Goal: Find contact information: Find contact information

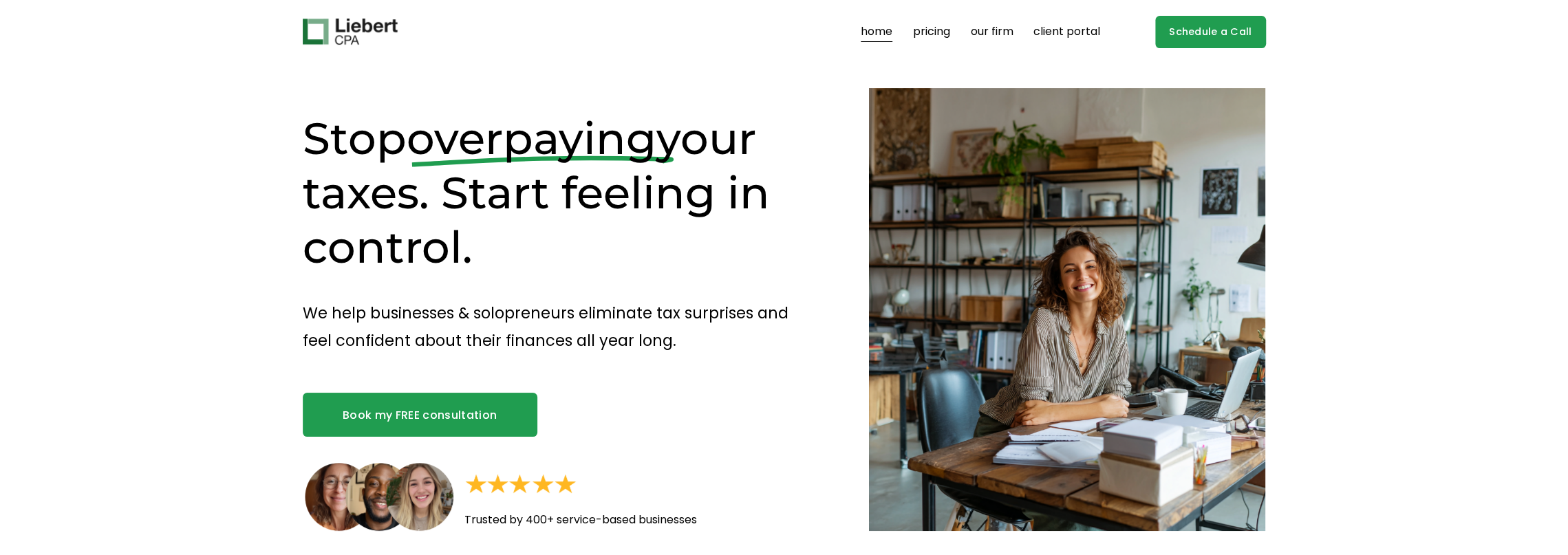
click at [1008, 35] on link "our firm" at bounding box center [991, 31] width 43 height 22
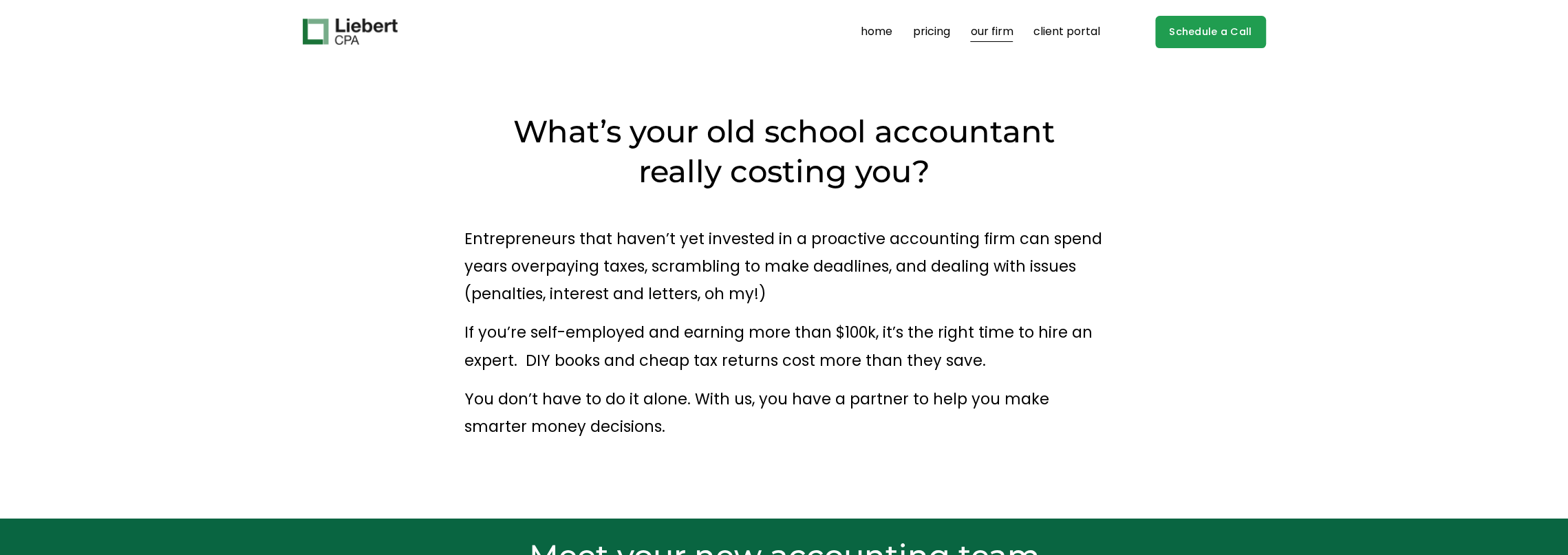
click at [1070, 35] on link "client portal" at bounding box center [1067, 31] width 67 height 22
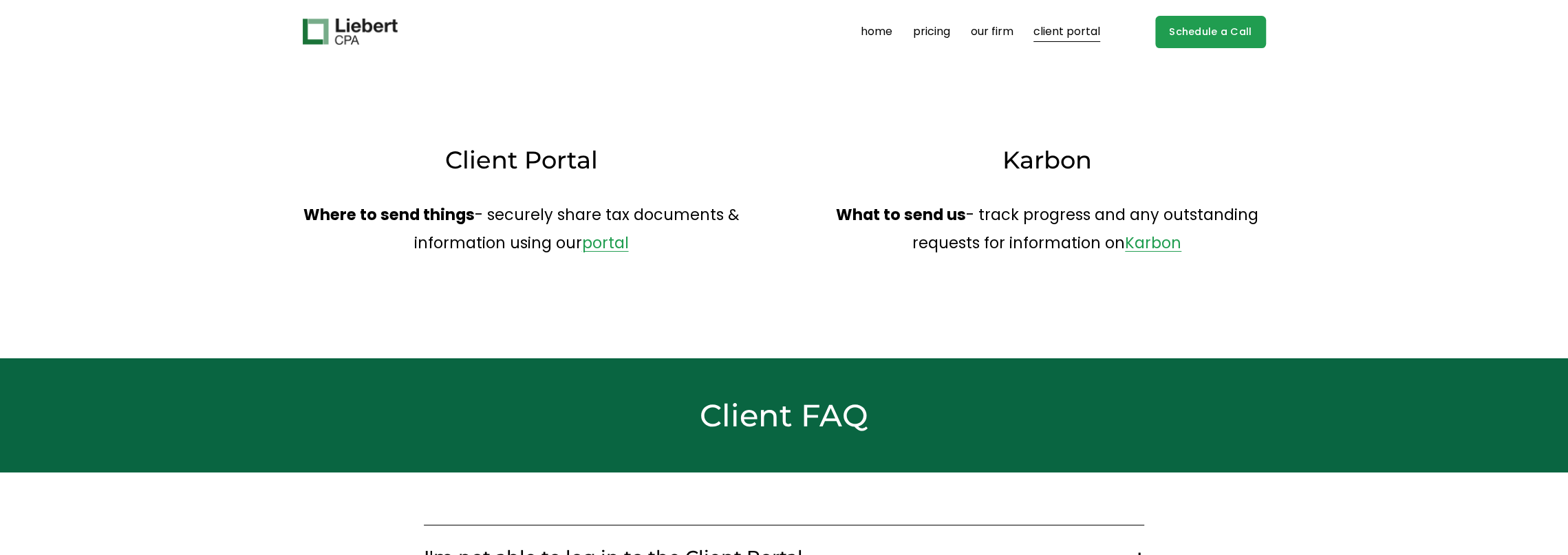
click at [932, 35] on link "pricing" at bounding box center [931, 31] width 37 height 22
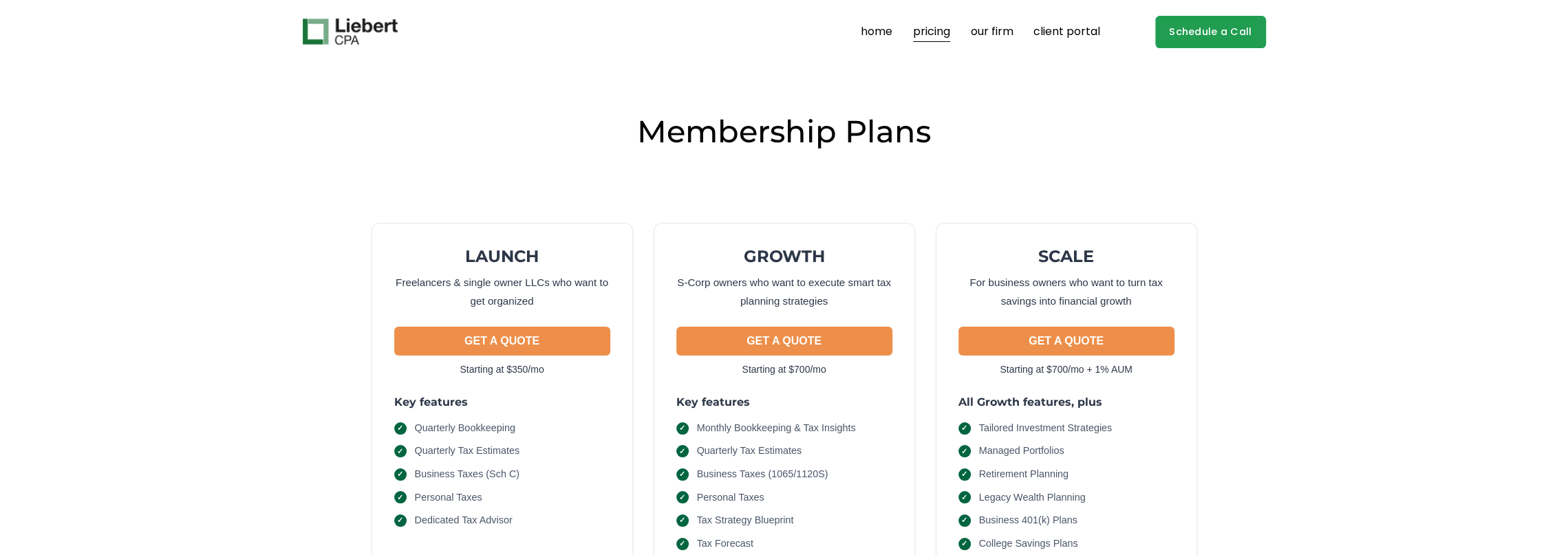
click at [870, 34] on link "home" at bounding box center [876, 31] width 31 height 22
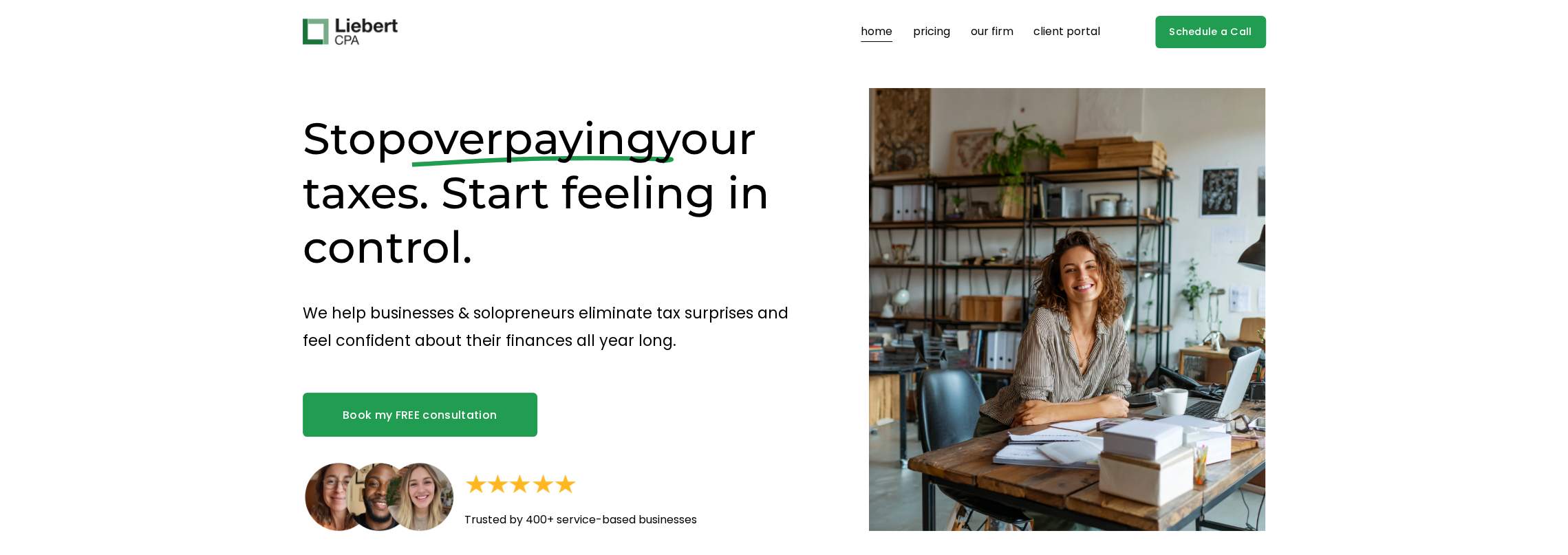
click at [385, 411] on link "Book my FREE consultation" at bounding box center [420, 415] width 235 height 44
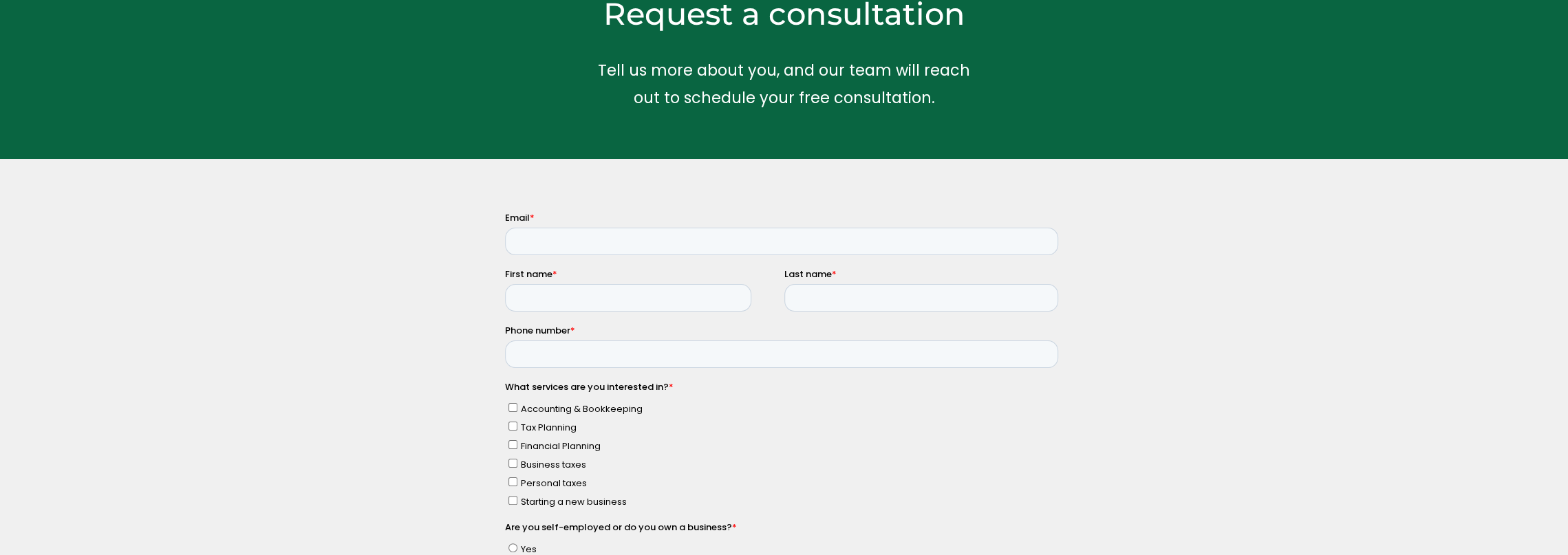
scroll to position [69, 0]
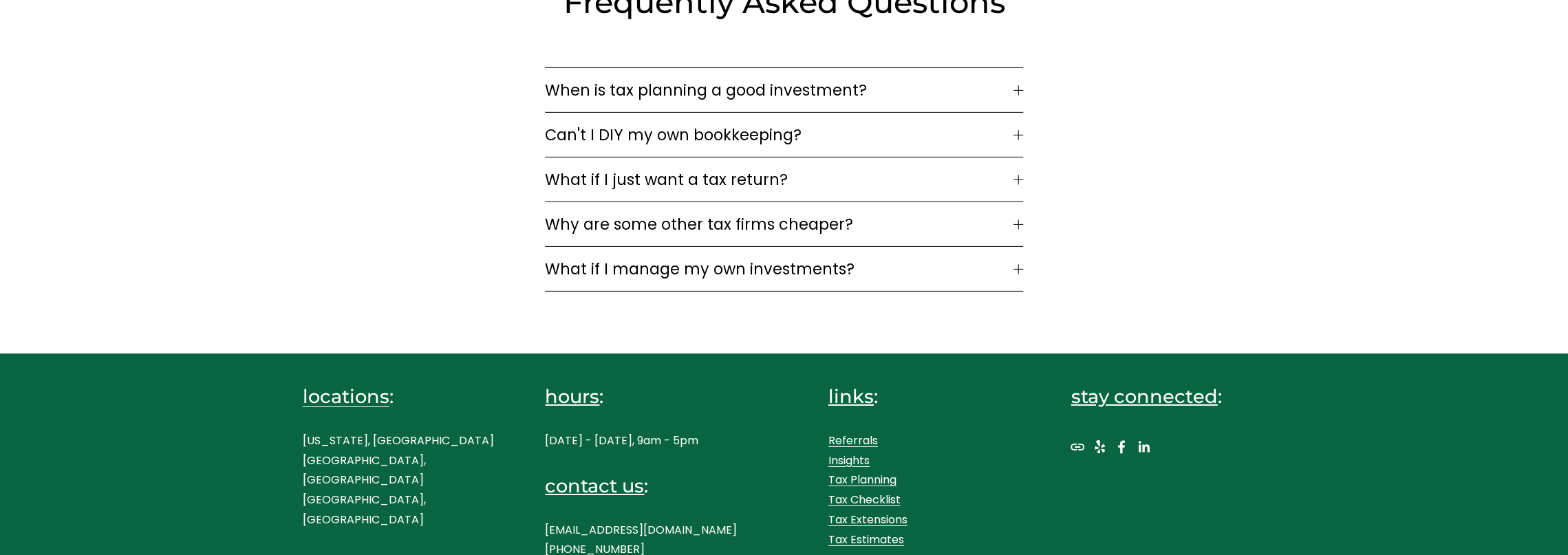
scroll to position [3925, 0]
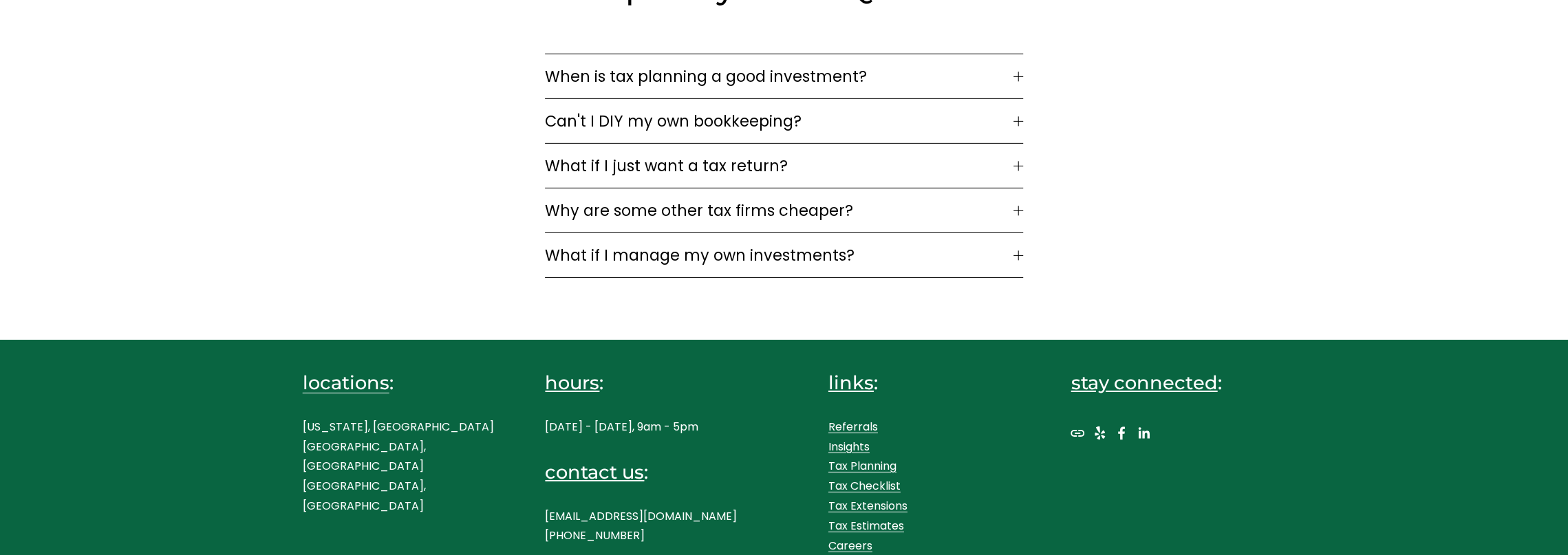
click at [327, 443] on p "New York, NY Westport, CT Boston, MA" at bounding box center [400, 467] width 195 height 99
click at [922, 391] on div "links : Referrals Insights Tax Planning Tax Checklist Tax Extensions Tax Estima…" at bounding box center [926, 463] width 195 height 186
click at [849, 540] on link "Careers" at bounding box center [850, 546] width 44 height 20
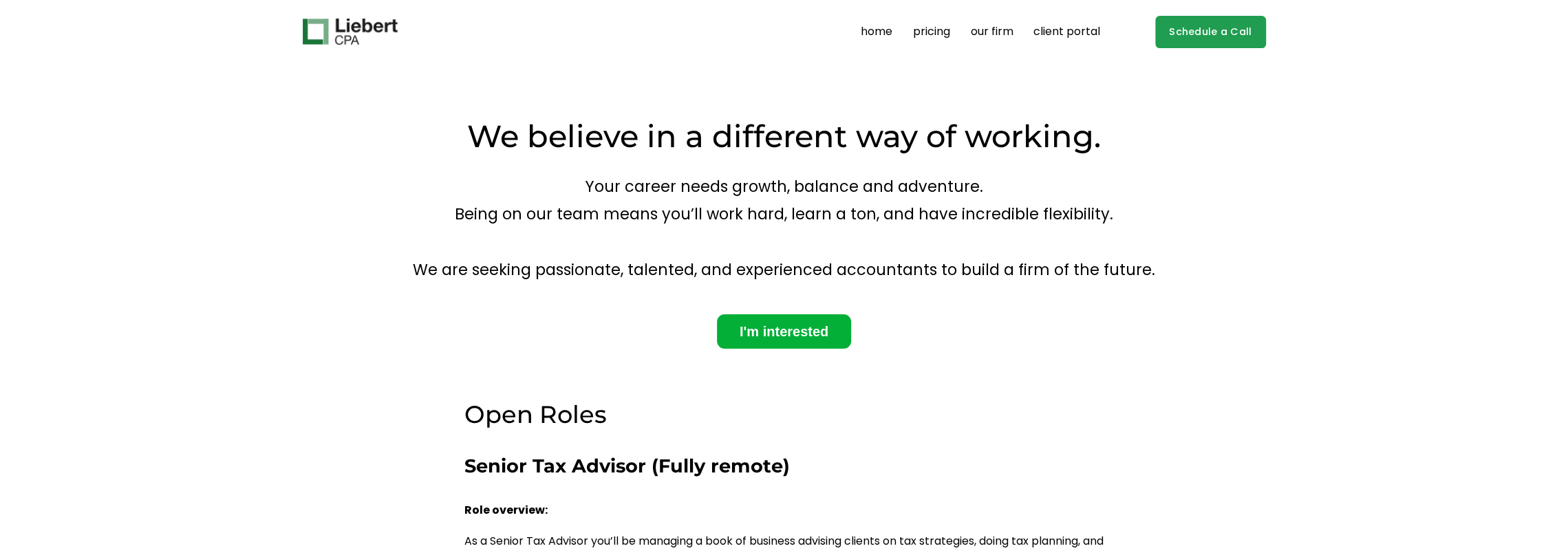
click at [879, 31] on link "home" at bounding box center [876, 31] width 31 height 22
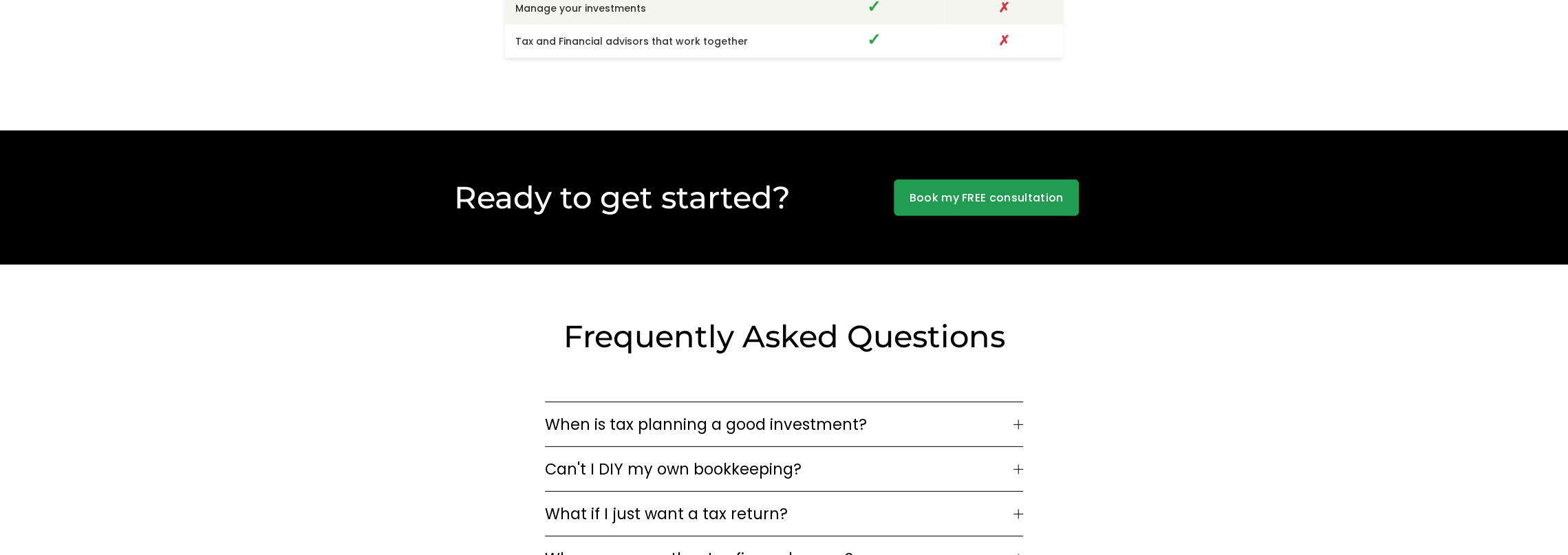
scroll to position [3925, 0]
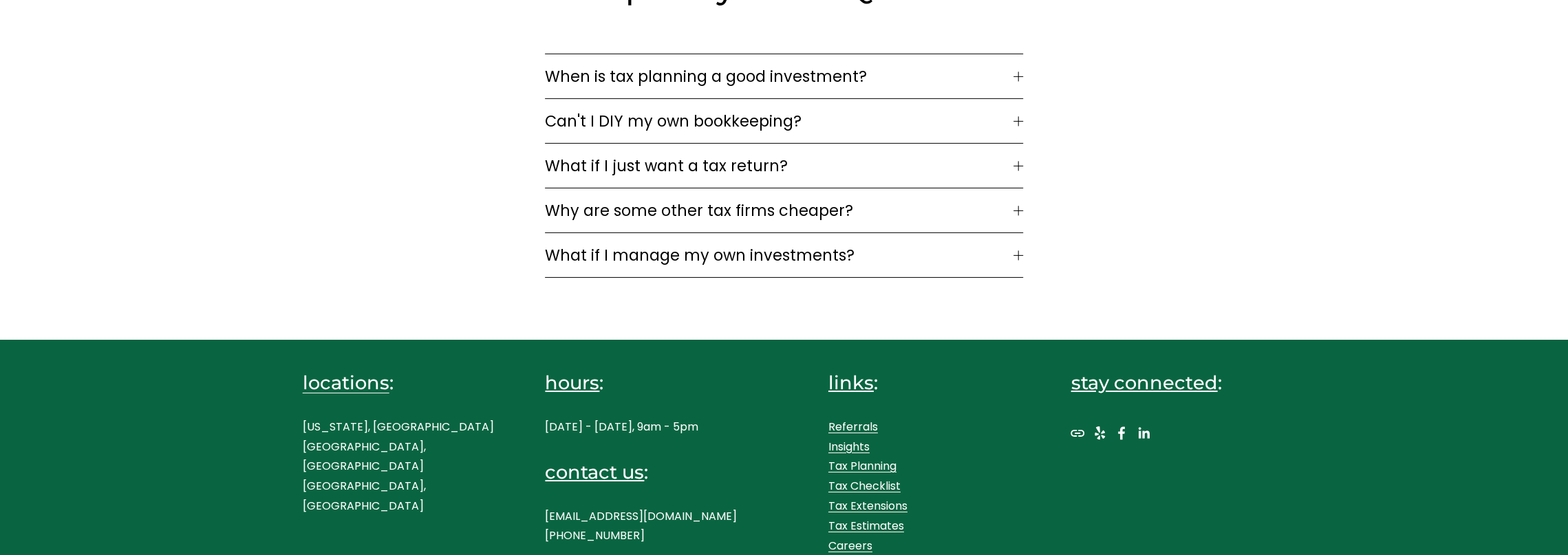
click at [353, 445] on p "New York, NY Westport, CT Boston, MA" at bounding box center [400, 467] width 195 height 99
click at [318, 387] on link "locations" at bounding box center [346, 382] width 87 height 25
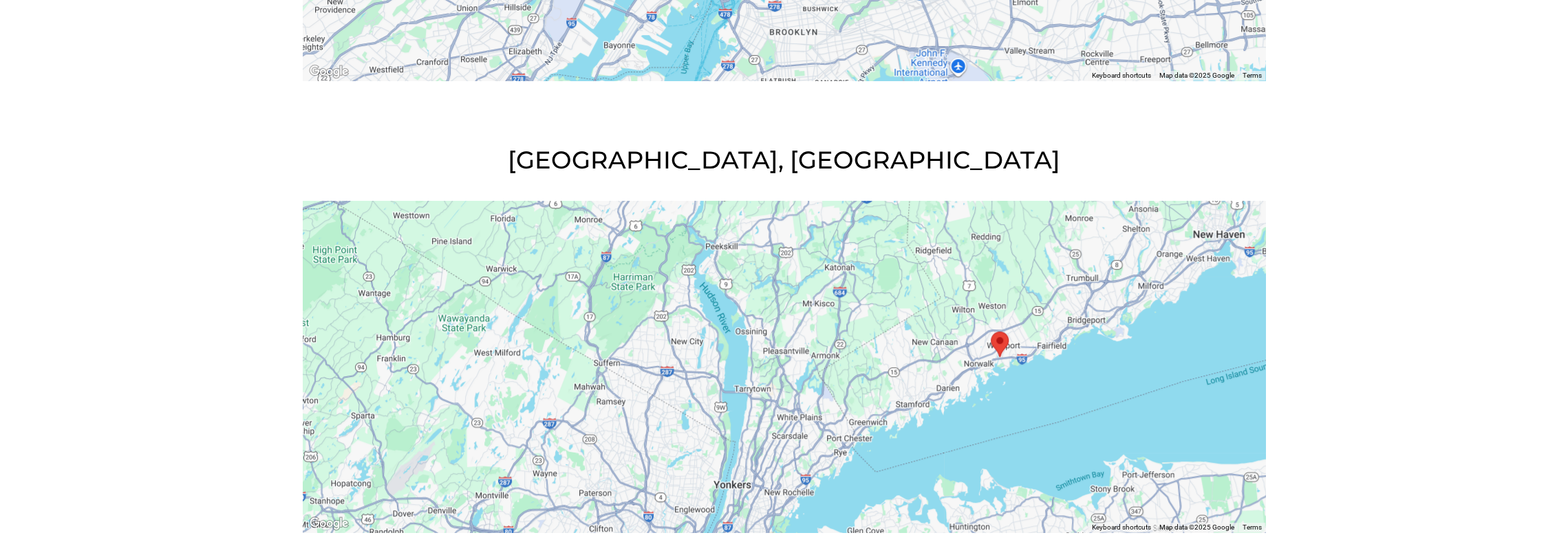
scroll to position [676, 0]
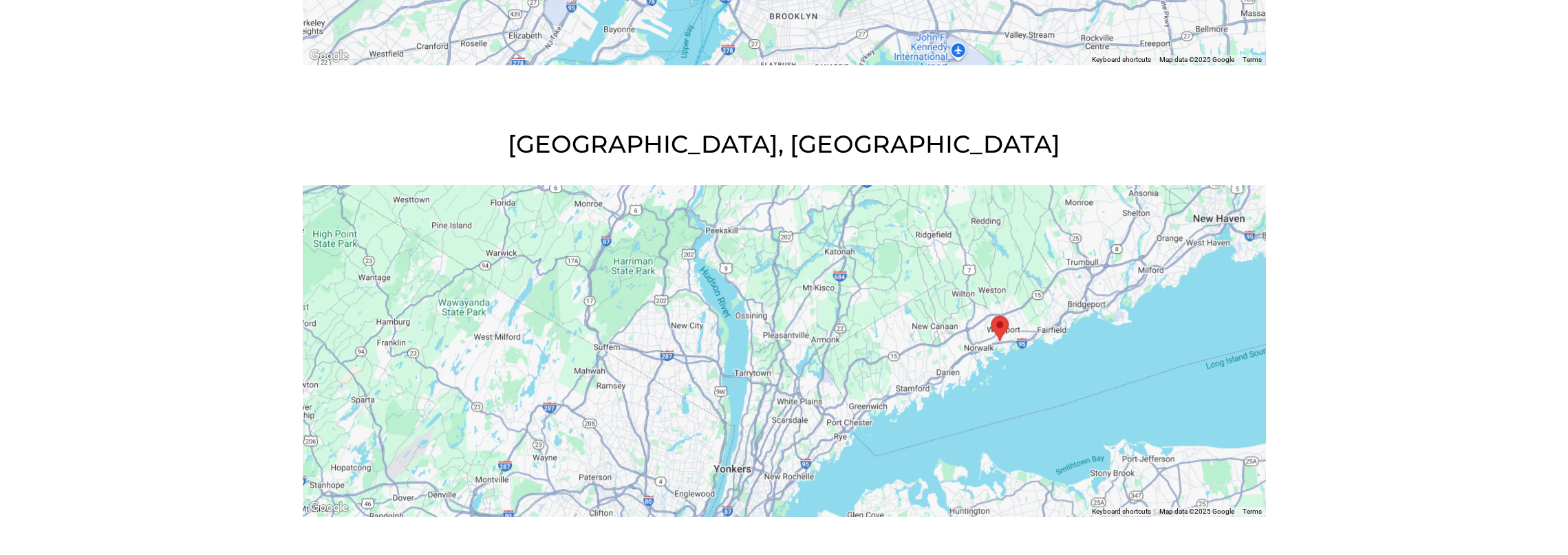
click at [997, 335] on img "Liebert Associates CPA 21 Bridge Street Westport, CT, 06880, United States" at bounding box center [999, 329] width 29 height 37
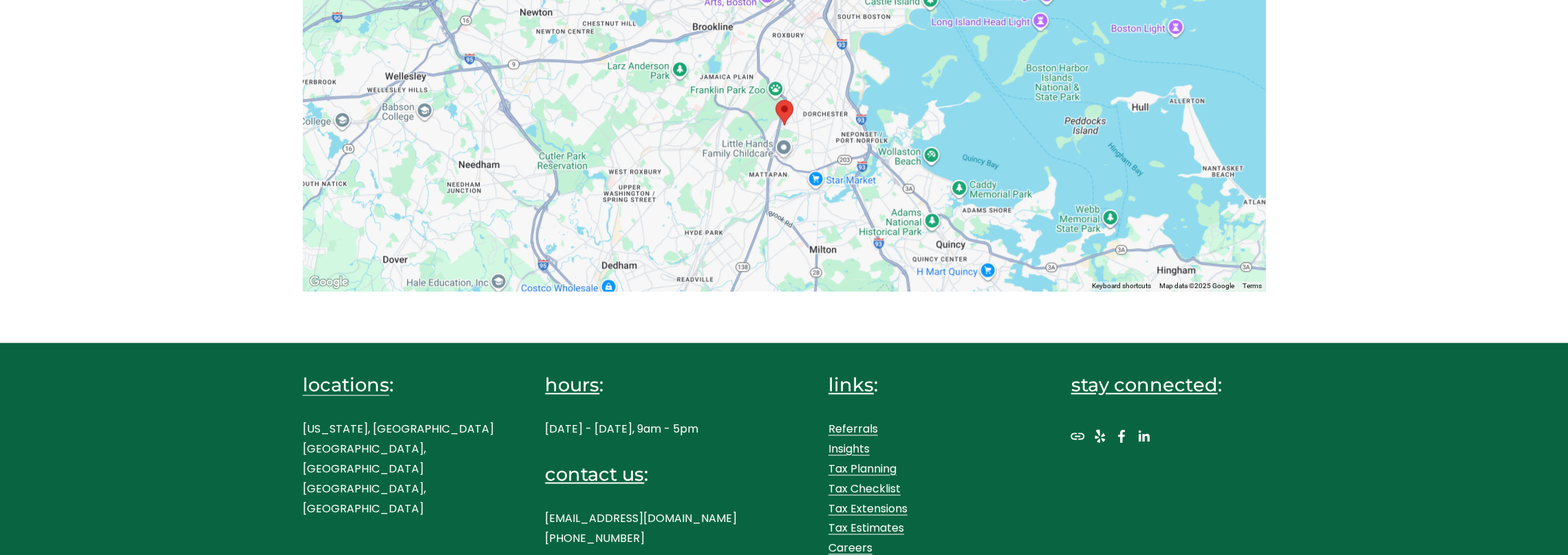
scroll to position [1364, 0]
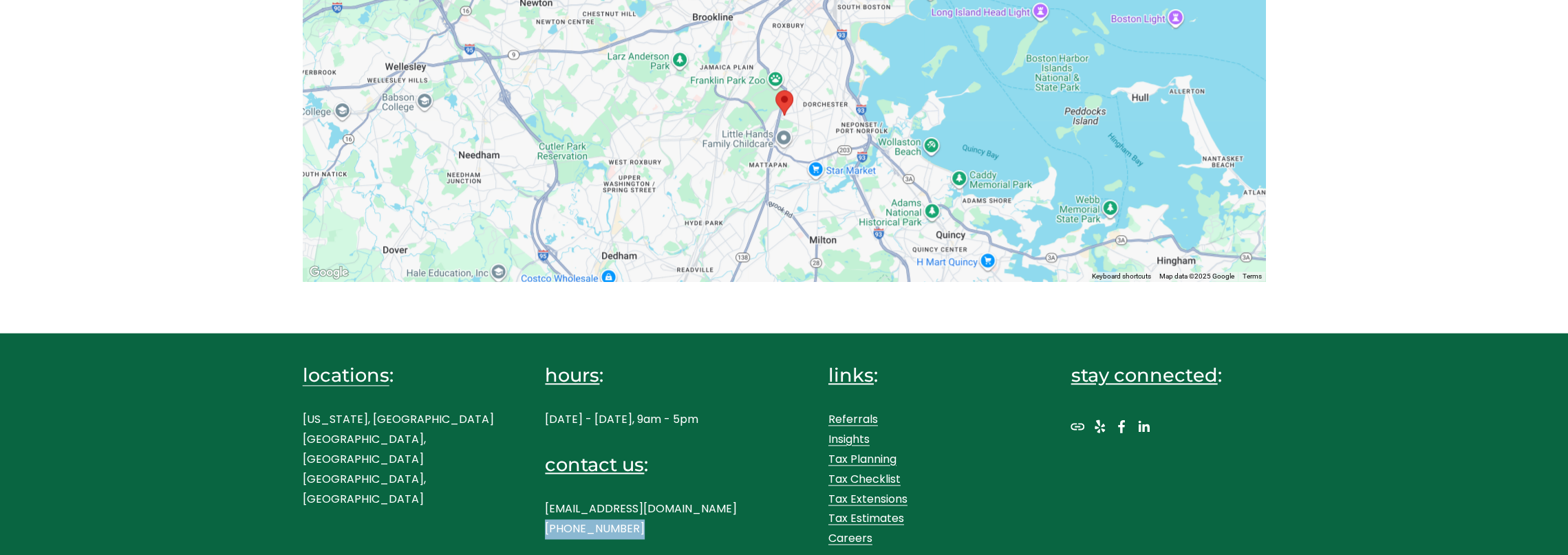
drag, startPoint x: 627, startPoint y: 533, endPoint x: 541, endPoint y: 529, distance: 86.1
click at [541, 529] on div "locations : [US_STATE], [GEOGRAPHIC_DATA] [GEOGRAPHIC_DATA], [GEOGRAPHIC_DATA] …" at bounding box center [784, 450] width 1568 height 231
copy p "[PHONE_NUMBER]"
